Goal: Information Seeking & Learning: Learn about a topic

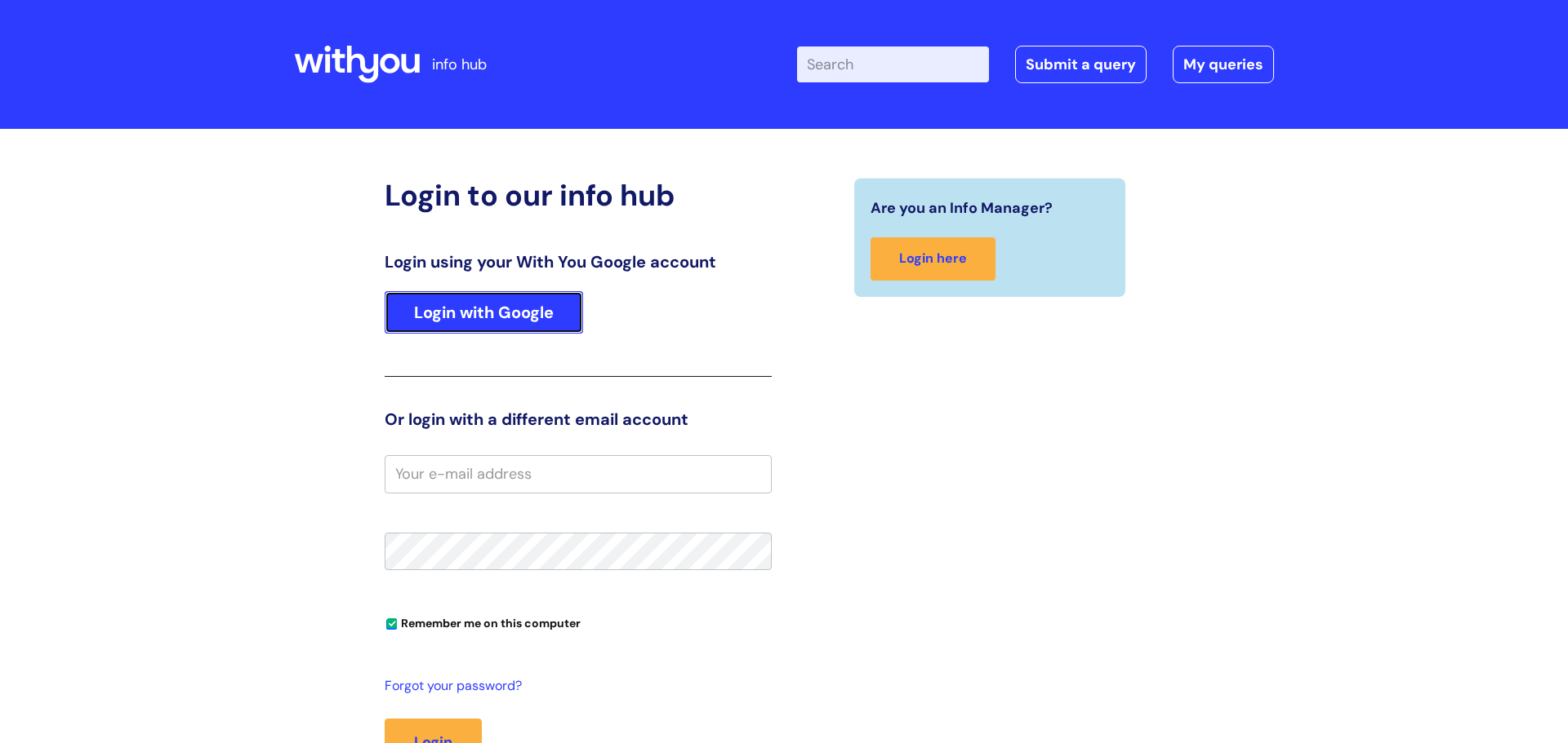
click at [549, 306] on link "Login with Google" at bounding box center [484, 312] width 198 height 42
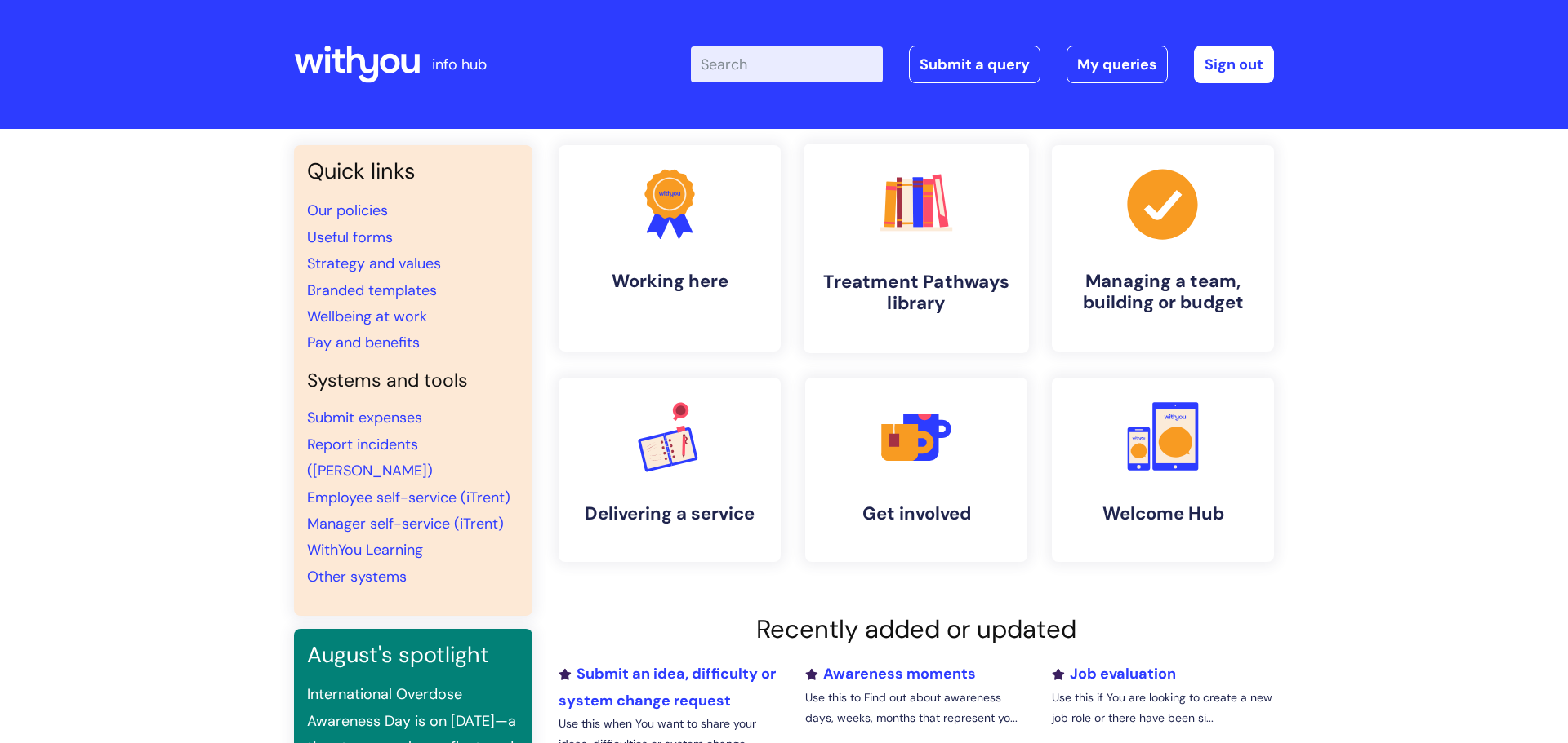
click at [959, 279] on h4 "Treatment Pathways library" at bounding box center [916, 293] width 199 height 44
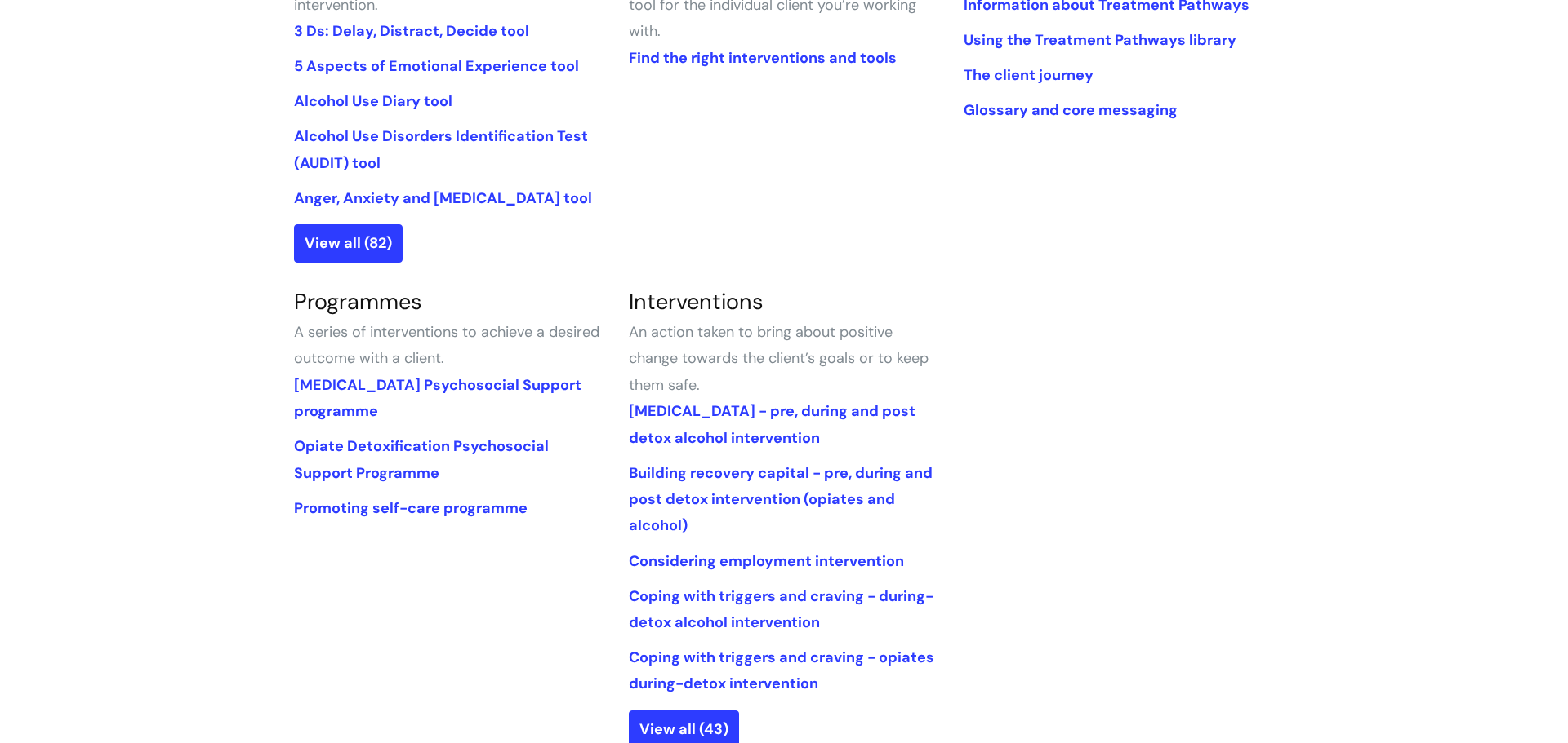
scroll to position [540, 0]
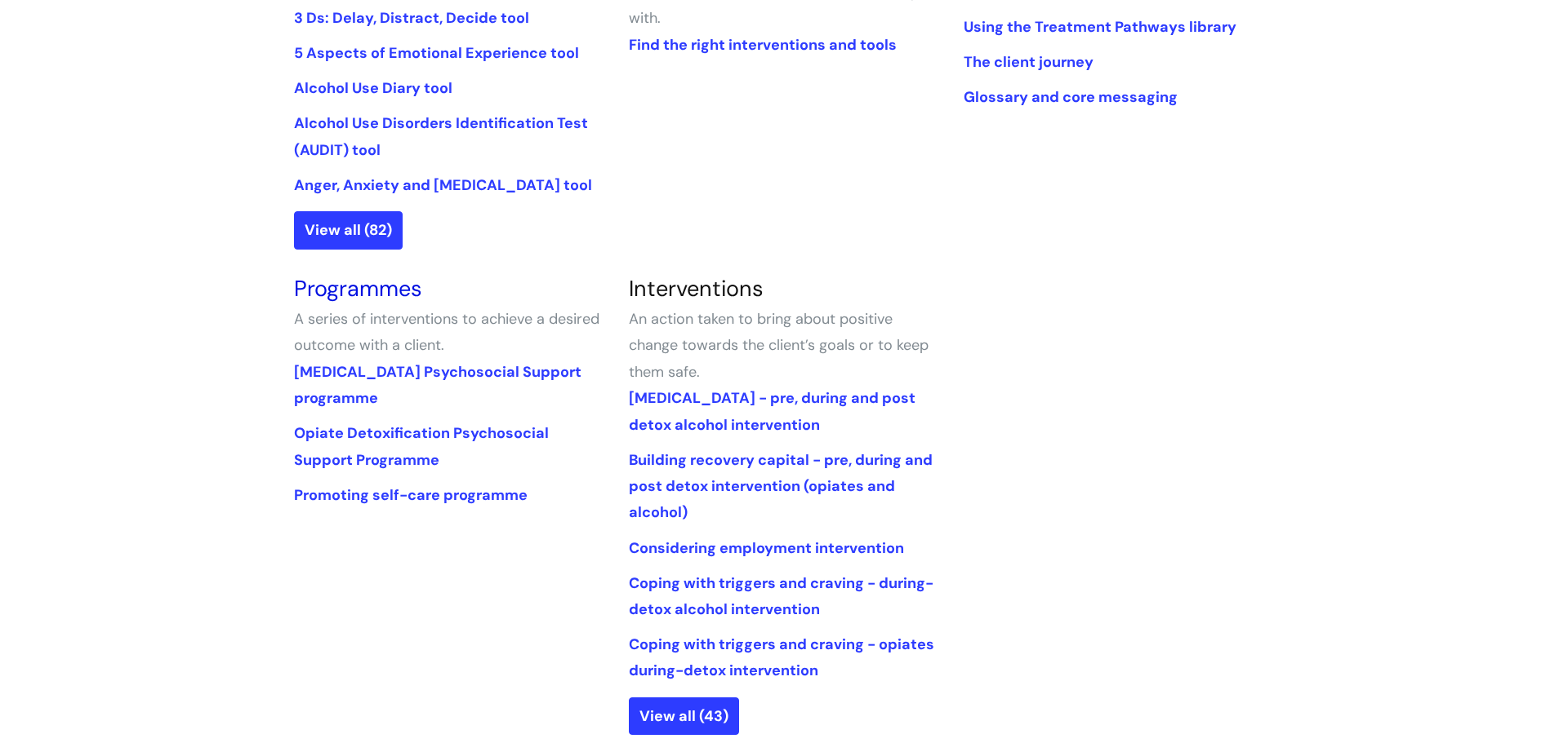
click at [378, 299] on link "Programmes" at bounding box center [358, 288] width 128 height 29
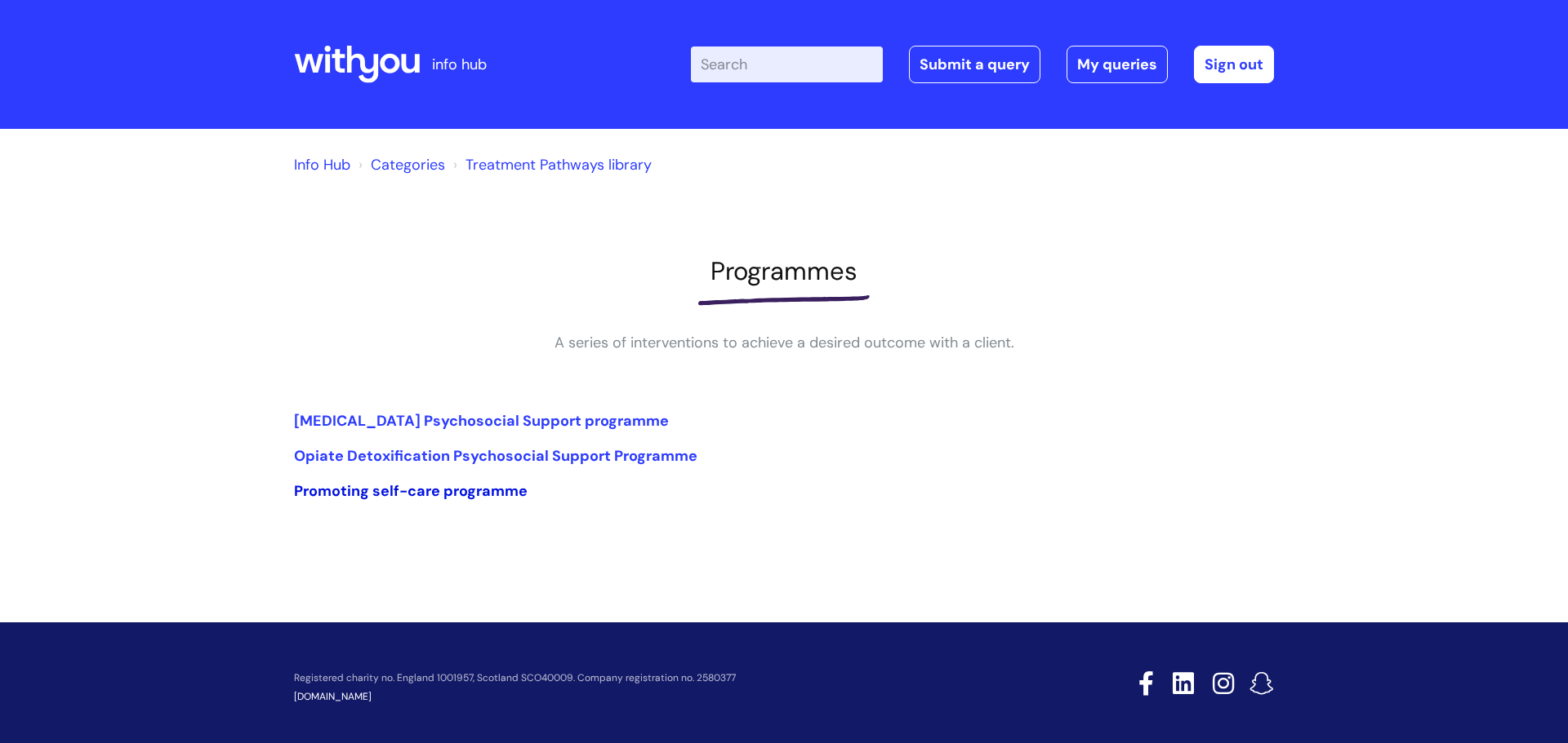
click at [506, 489] on link "Promoting self-care programme" at bounding box center [410, 491] width 234 height 19
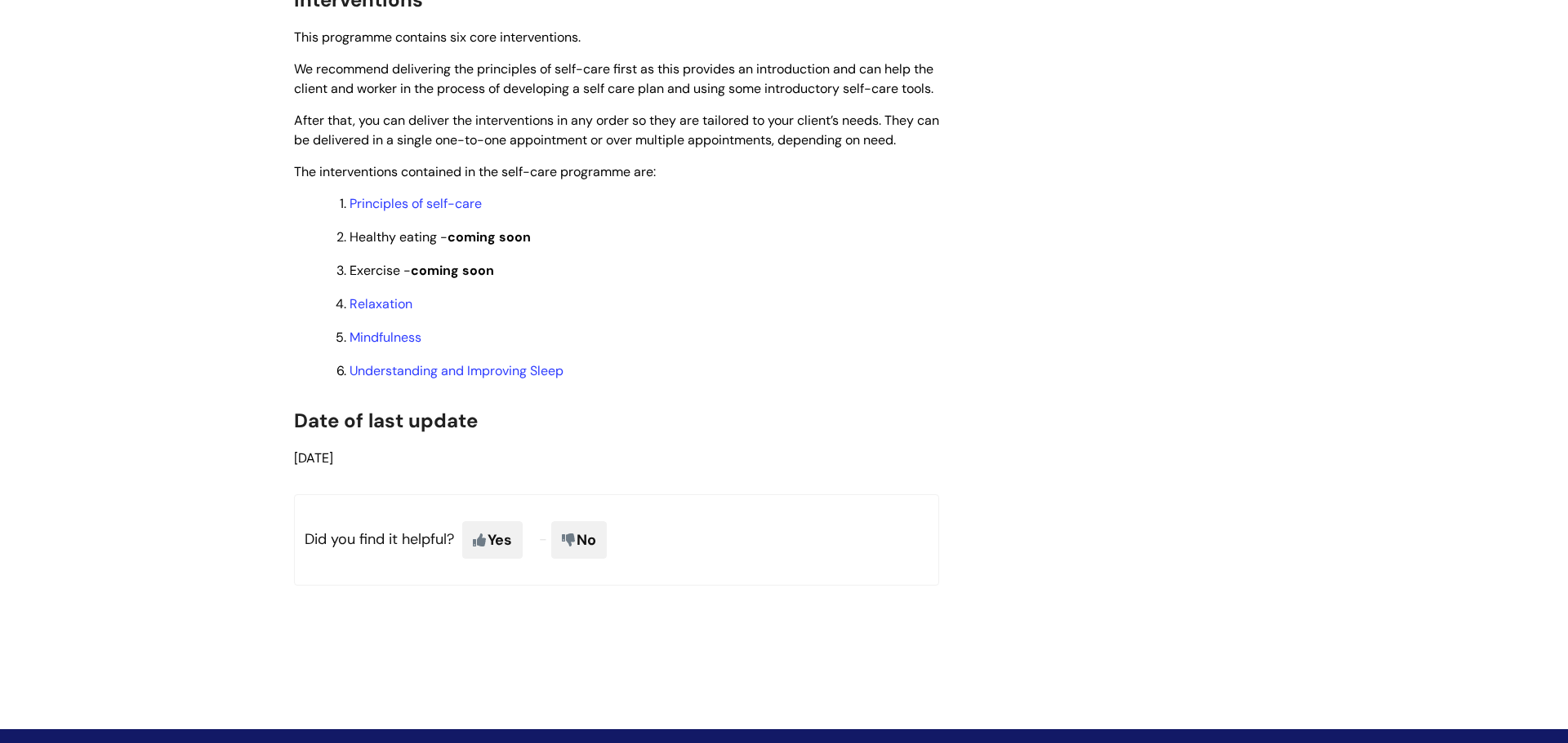
scroll to position [1278, 0]
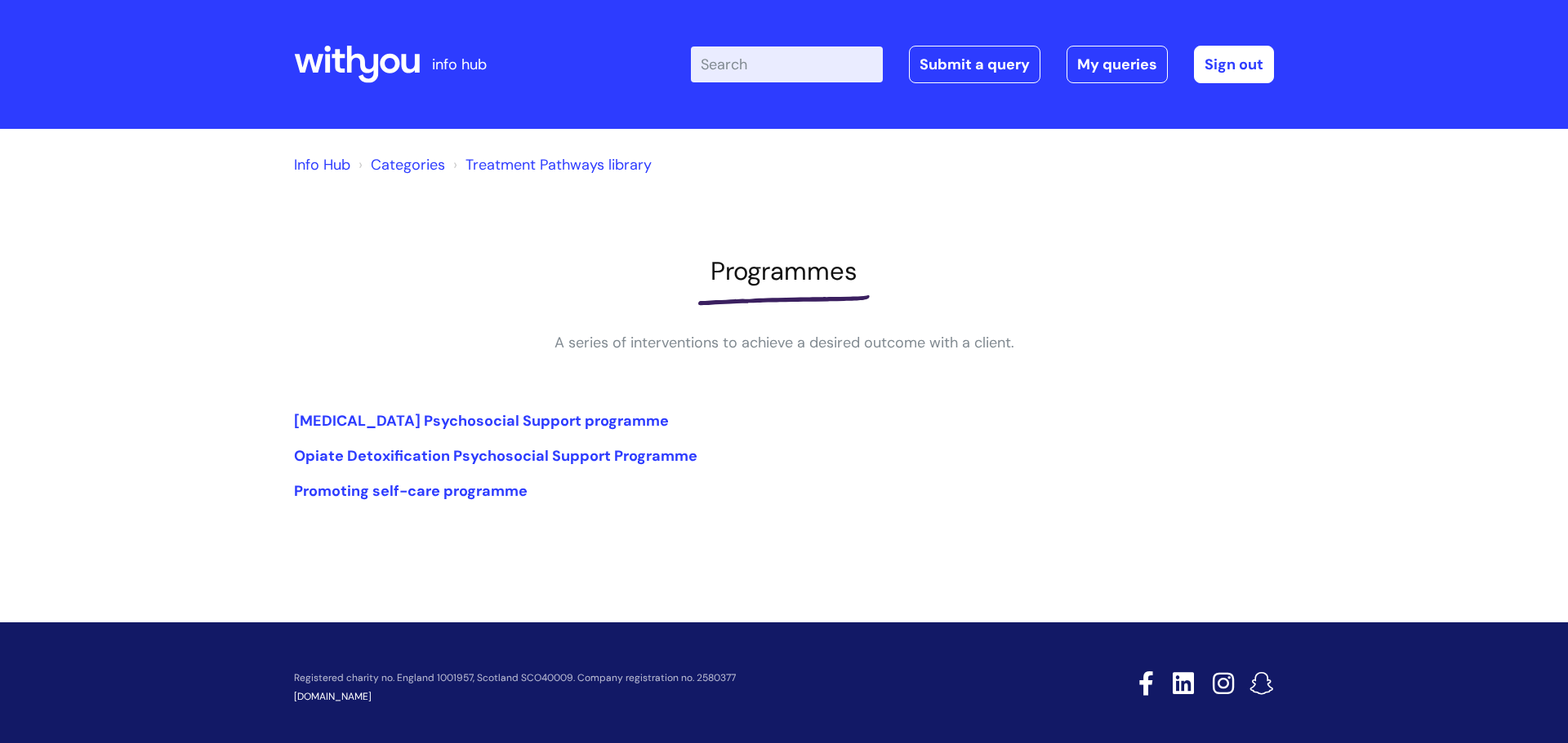
click at [427, 148] on ol "Info Hub Categories Treatment Pathways library" at bounding box center [783, 161] width 980 height 33
click at [430, 170] on link "Categories" at bounding box center [408, 164] width 74 height 19
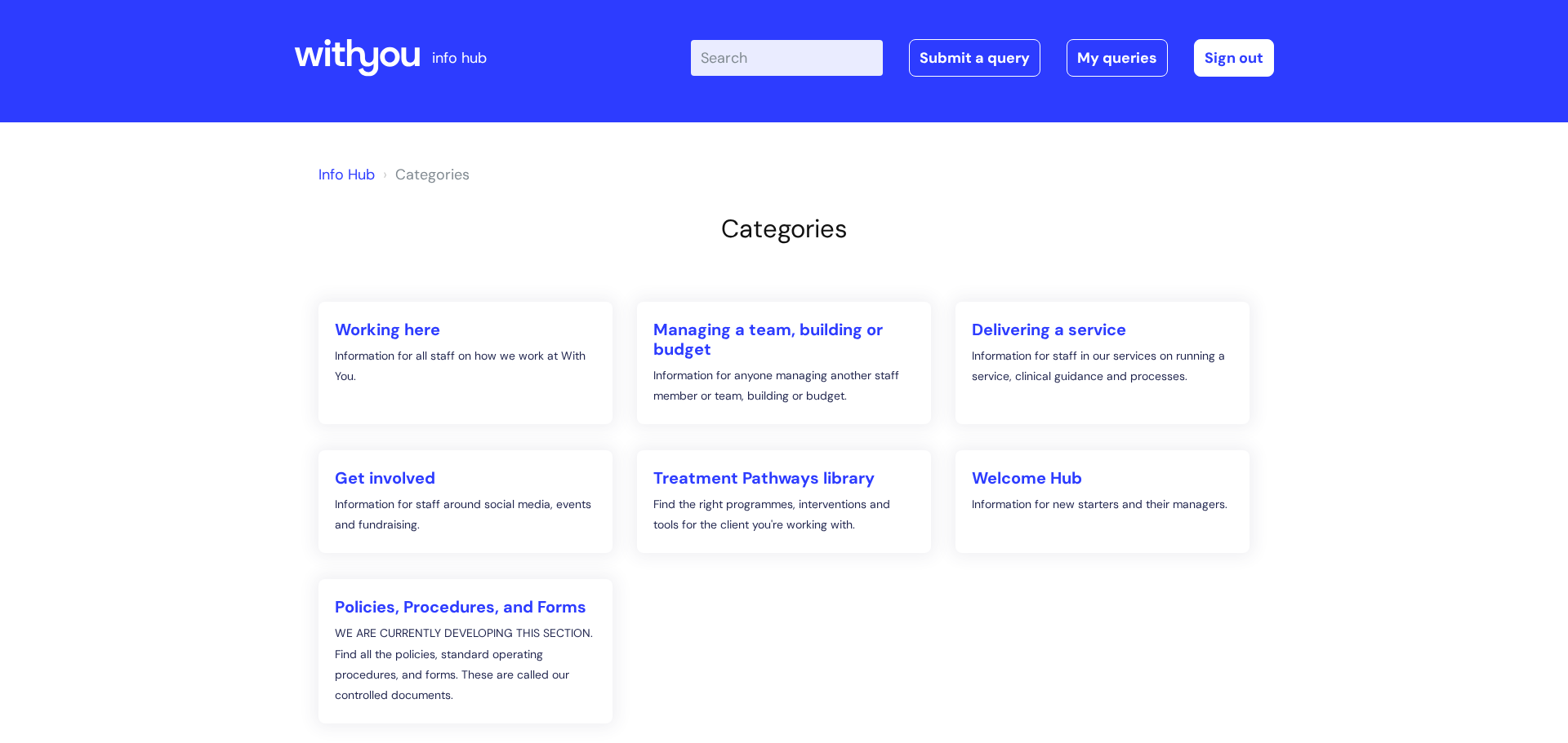
scroll to position [8, 0]
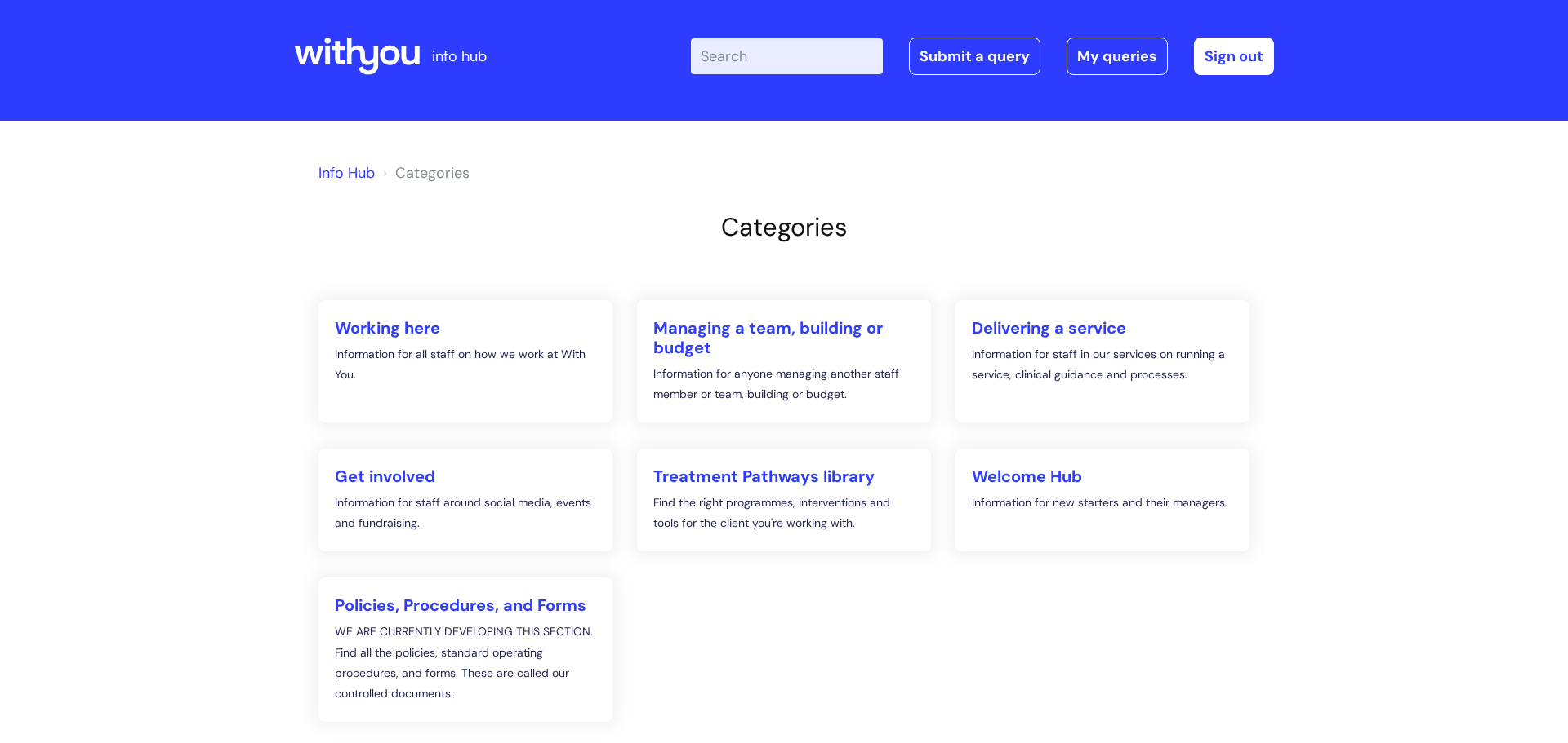
click at [790, 50] on input "Enter your search term here..." at bounding box center [787, 56] width 192 height 36
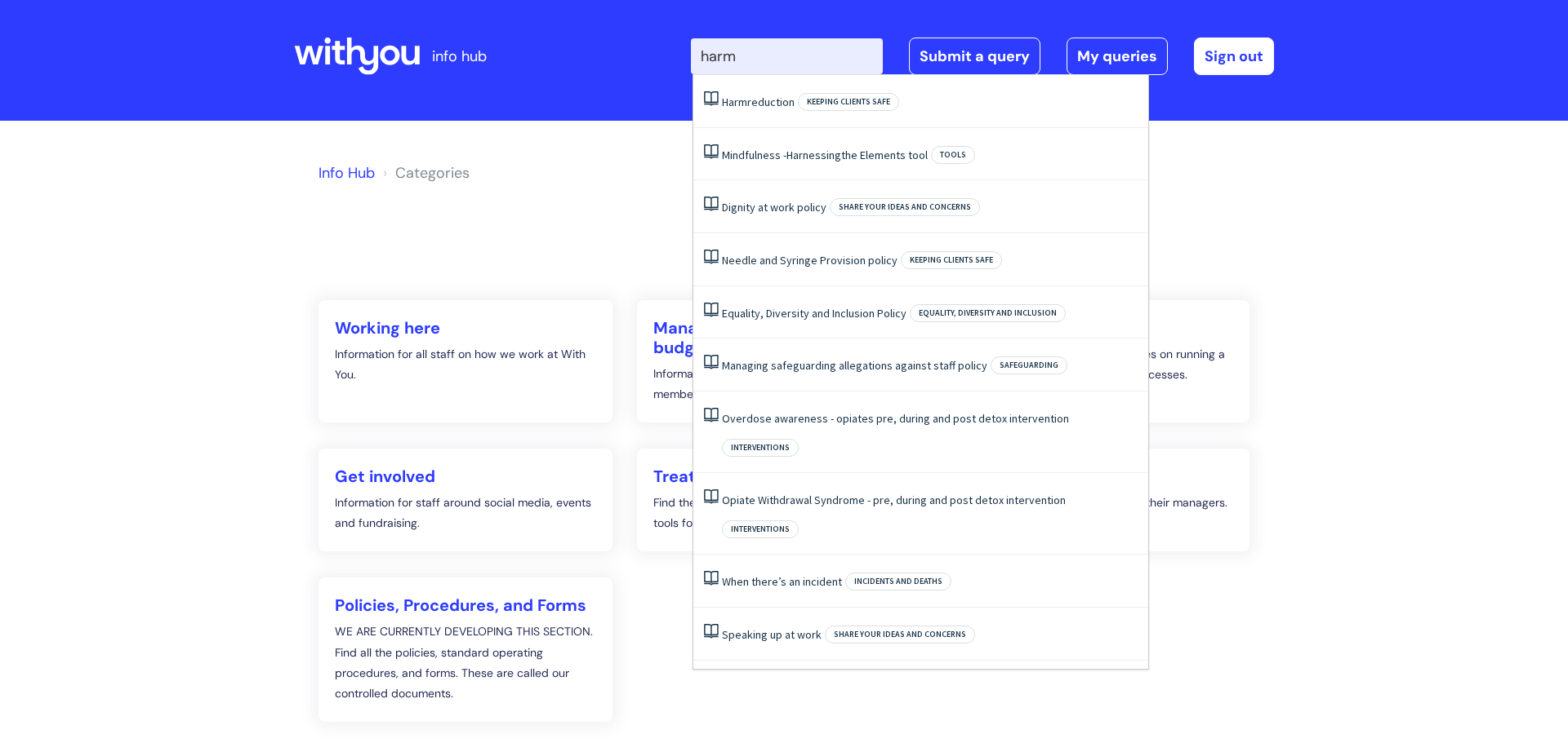
type input "harm"
click button "Search" at bounding box center [0, 0] width 0 height 0
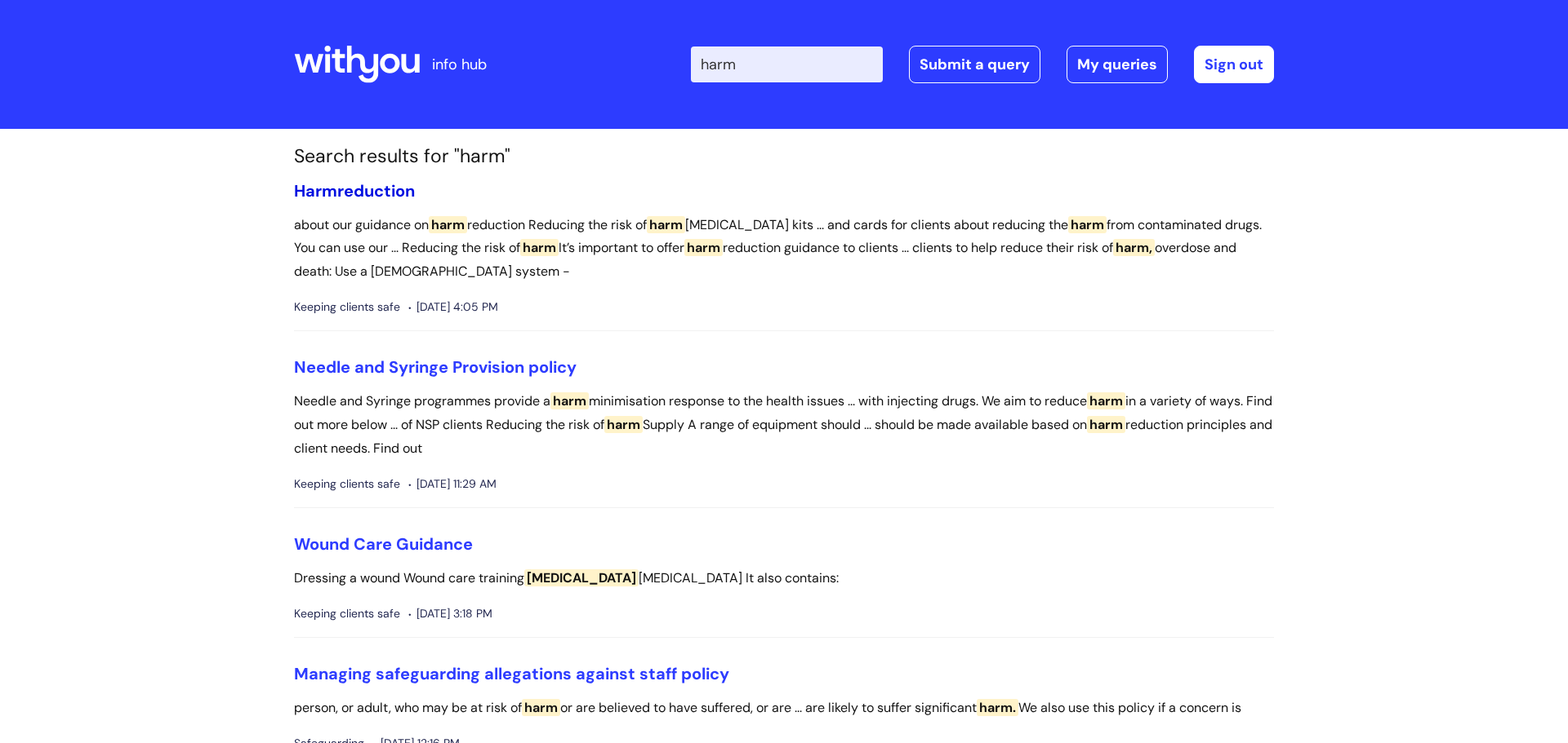
click at [387, 188] on link "Harm reduction" at bounding box center [354, 191] width 121 height 21
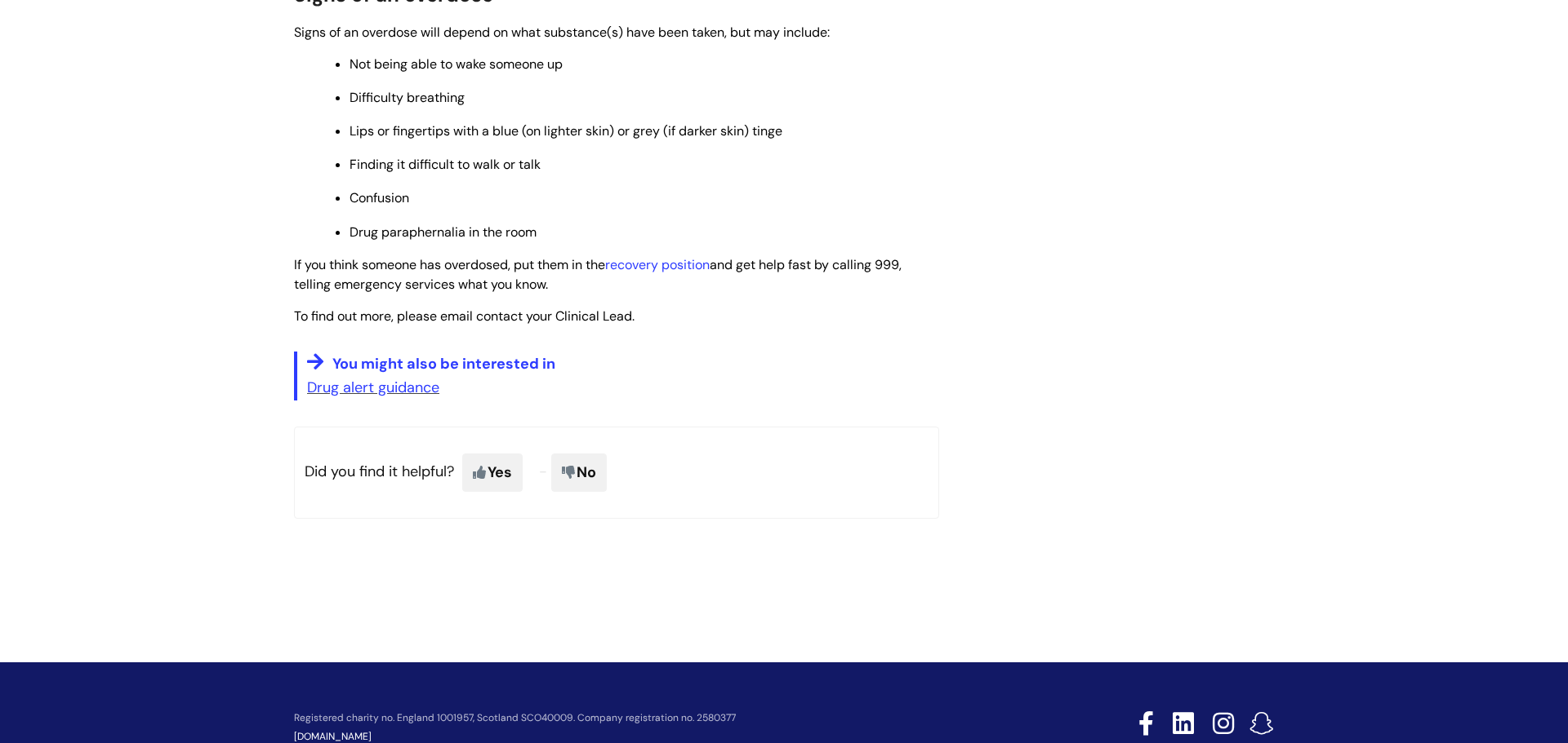
scroll to position [1723, 0]
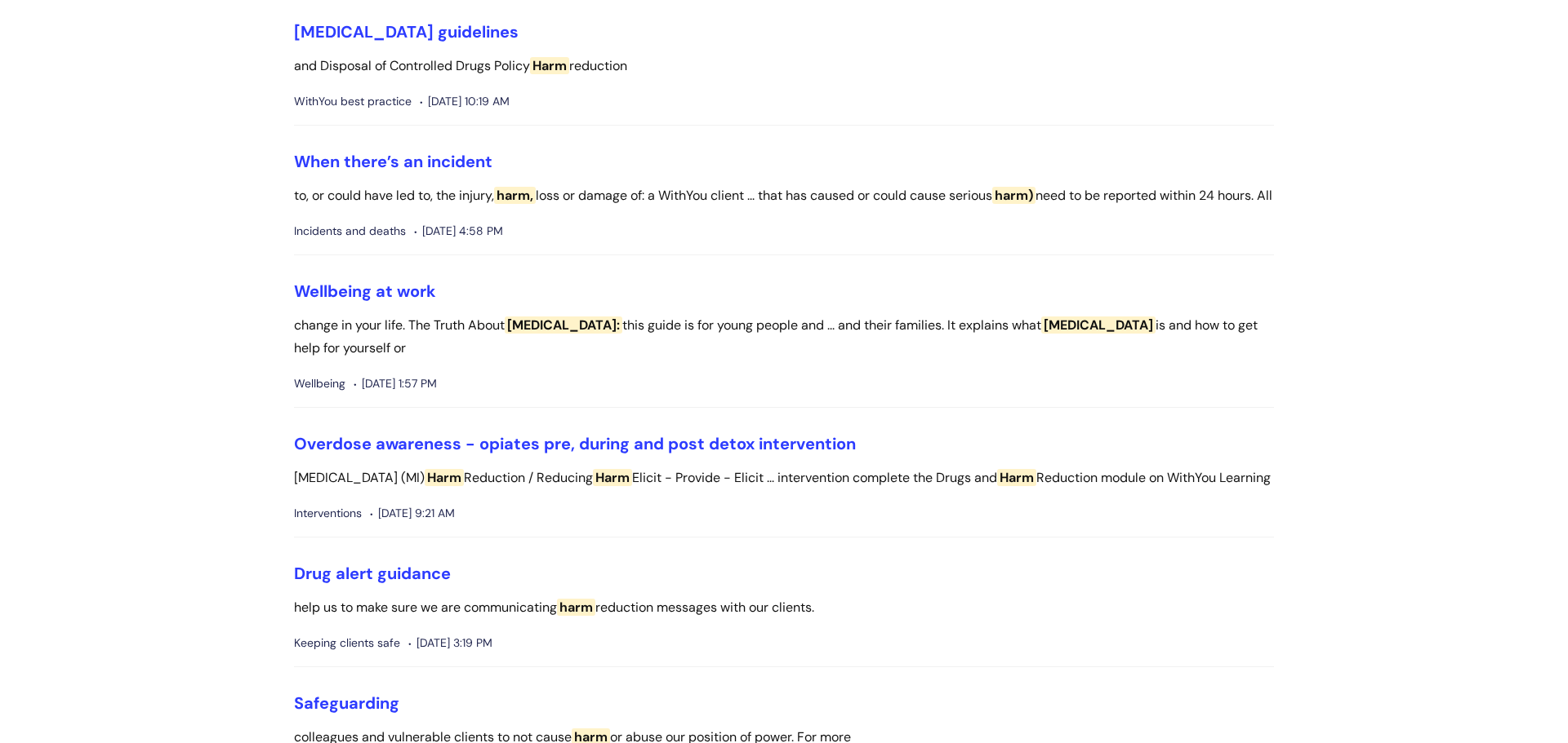
scroll to position [803, 0]
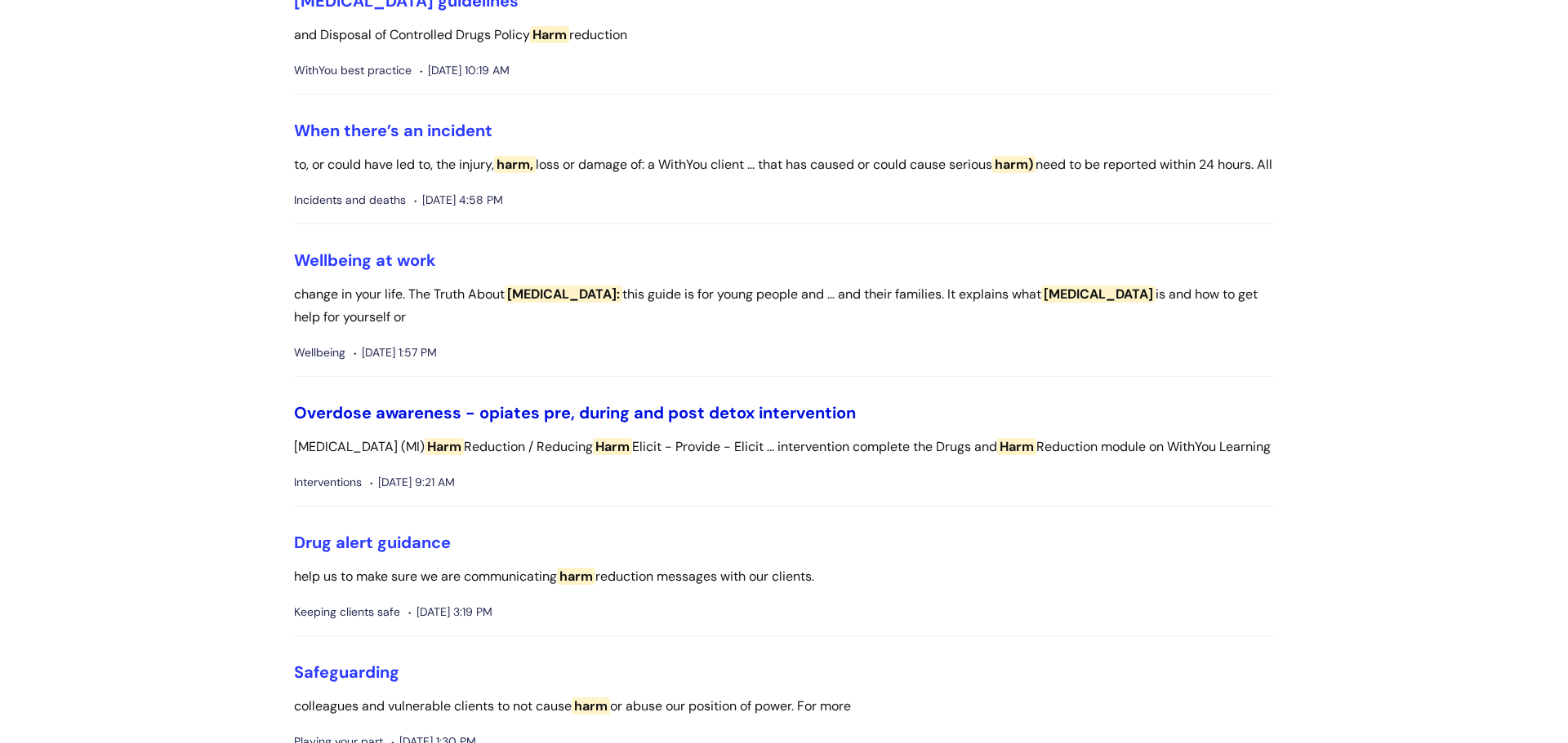
click at [490, 423] on link "Overdose awareness - opiates pre, during and post detox intervention" at bounding box center [575, 412] width 562 height 21
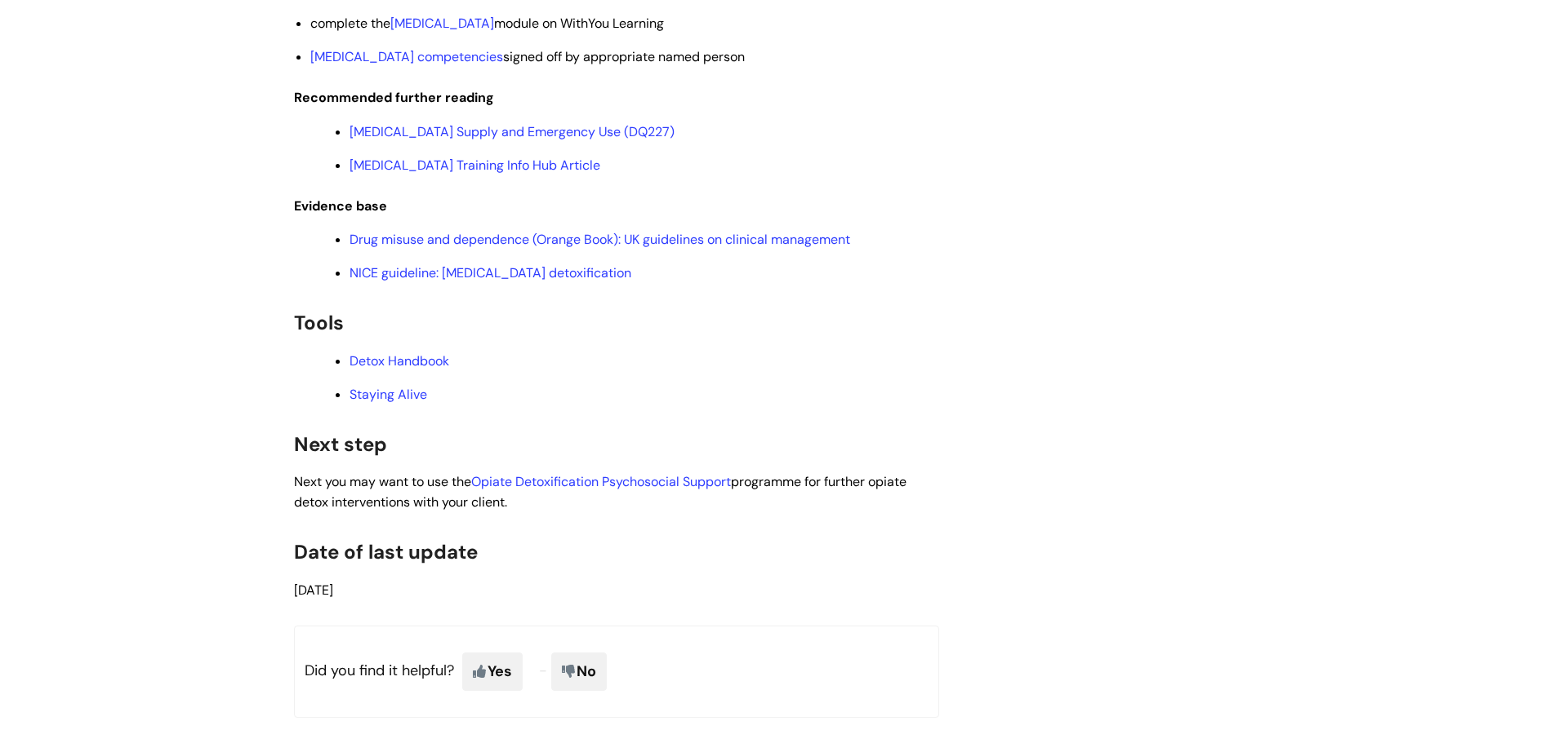
scroll to position [3761, 0]
